Goal: Information Seeking & Learning: Learn about a topic

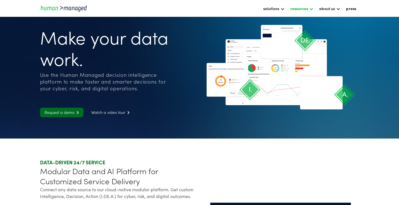
click at [292, 11] on div "resources" at bounding box center [302, 9] width 29 height 10
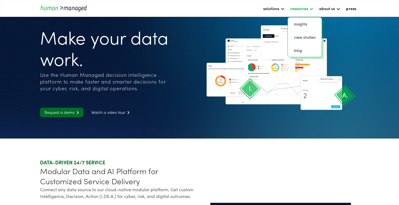
click at [292, 11] on div "resources" at bounding box center [300, 8] width 18 height 7
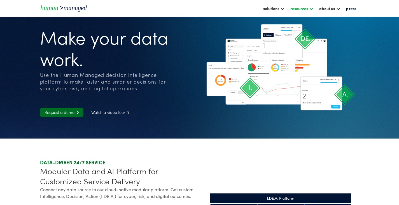
click at [291, 8] on div "resources" at bounding box center [300, 8] width 18 height 7
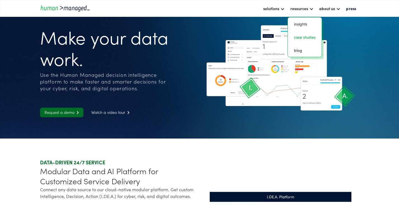
click at [290, 38] on link "case studies" at bounding box center [304, 37] width 29 height 9
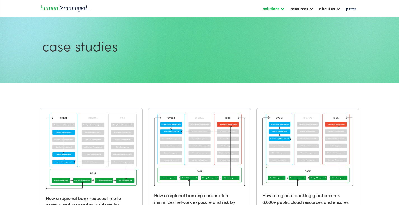
click at [268, 7] on div "solutions" at bounding box center [271, 8] width 16 height 7
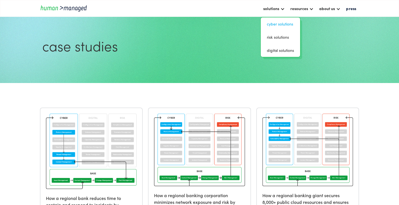
click at [273, 27] on link "Cyber solutions" at bounding box center [280, 24] width 35 height 9
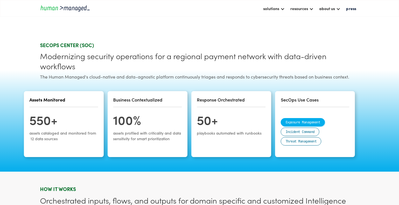
scroll to position [224, 0]
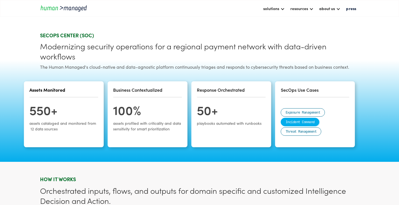
click at [308, 119] on div "Incident Command" at bounding box center [300, 122] width 29 height 6
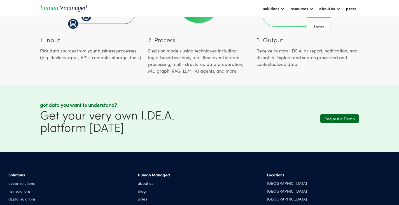
scroll to position [476, 0]
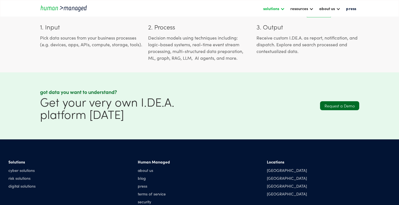
click at [263, 10] on div "solutions" at bounding box center [271, 8] width 16 height 7
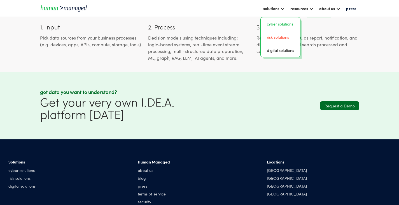
click at [271, 33] on link "risk solutions" at bounding box center [280, 37] width 35 height 9
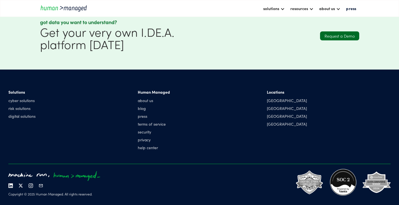
scroll to position [531, 0]
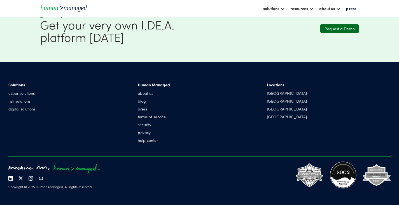
click at [29, 110] on link "digital solutions" at bounding box center [21, 109] width 27 height 6
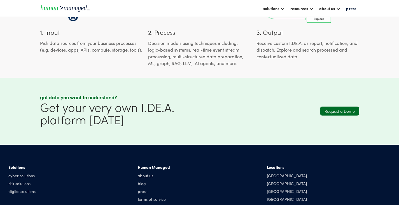
scroll to position [532, 0]
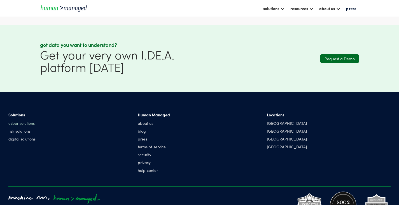
click at [20, 120] on link "cyber solutions" at bounding box center [21, 123] width 27 height 6
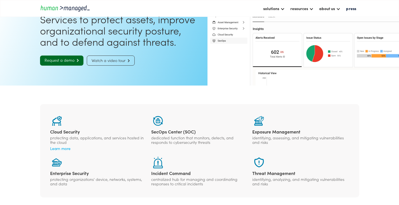
scroll to position [56, 0]
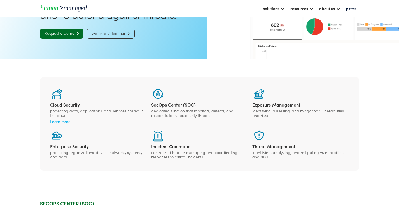
click at [52, 119] on div "Learn more" at bounding box center [98, 122] width 97 height 6
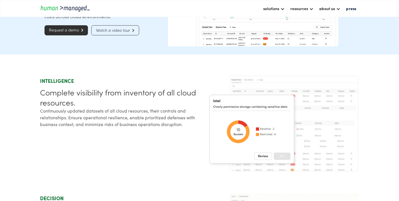
scroll to position [83, 0]
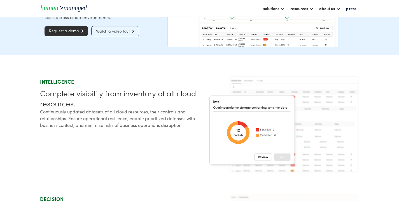
click at [119, 36] on link "Watch a video tour " at bounding box center [115, 31] width 48 height 10
